Goal: Find specific page/section: Find specific page/section

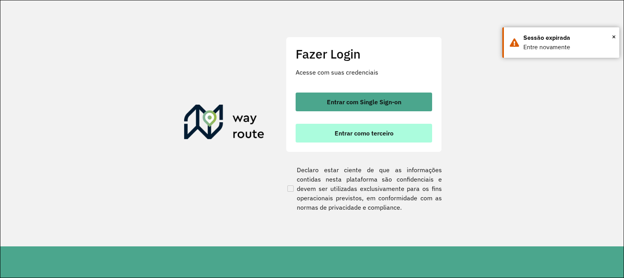
click at [325, 132] on button "Entrar como terceiro" at bounding box center [364, 133] width 137 height 19
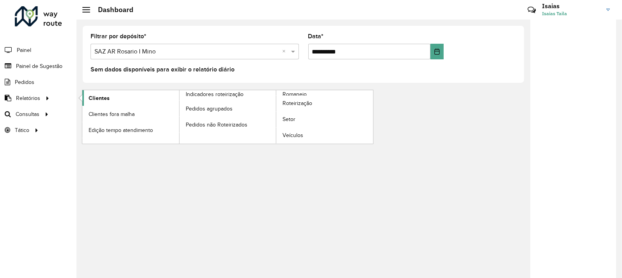
click at [97, 100] on span "Clientes" at bounding box center [99, 98] width 21 height 8
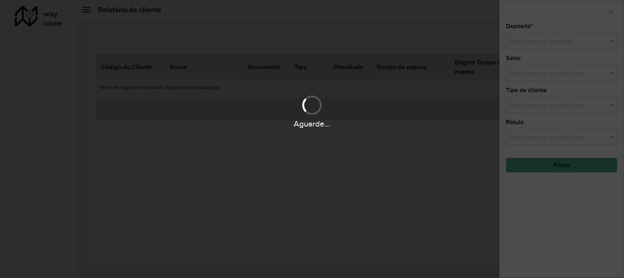
click at [511, 45] on div "Aguarde..." at bounding box center [312, 139] width 624 height 278
click at [538, 43] on div "Aguarde..." at bounding box center [312, 139] width 624 height 278
click at [539, 42] on hb-app "Aguarde... Pop-up bloqueado! Seu navegador bloqueou automáticamente a abertura …" at bounding box center [312, 139] width 624 height 278
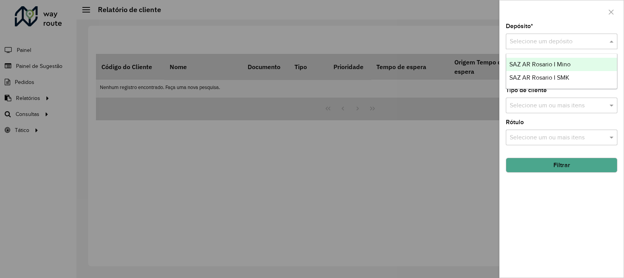
click at [539, 42] on input "text" at bounding box center [554, 41] width 88 height 9
click at [550, 17] on div at bounding box center [562, 11] width 124 height 23
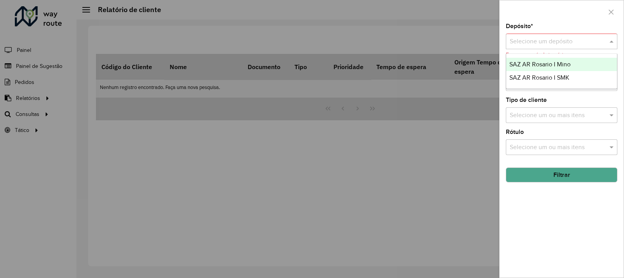
click at [539, 39] on input "text" at bounding box center [554, 41] width 88 height 9
click at [533, 67] on span "SAZ AR Rosario I Mino" at bounding box center [540, 64] width 61 height 7
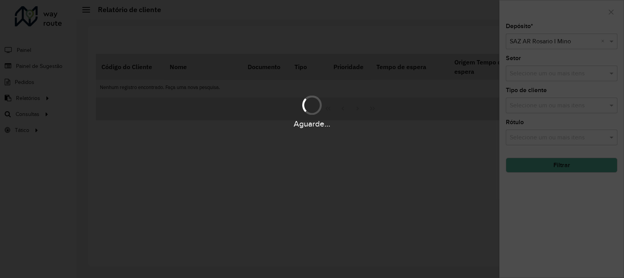
click at [548, 162] on div "Aguarde..." at bounding box center [312, 139] width 624 height 278
click at [547, 165] on div "Aguarde..." at bounding box center [312, 139] width 624 height 278
click at [544, 167] on div "Aguarde..." at bounding box center [312, 139] width 624 height 278
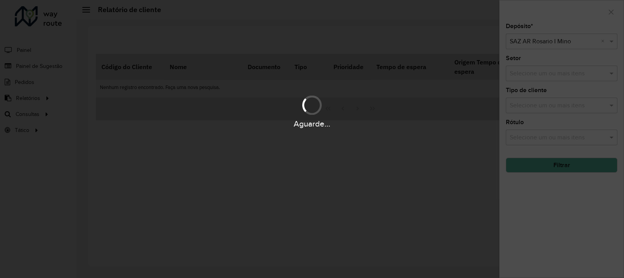
click at [543, 167] on div "Aguarde..." at bounding box center [312, 139] width 624 height 278
click at [542, 167] on div "Aguarde..." at bounding box center [312, 139] width 624 height 278
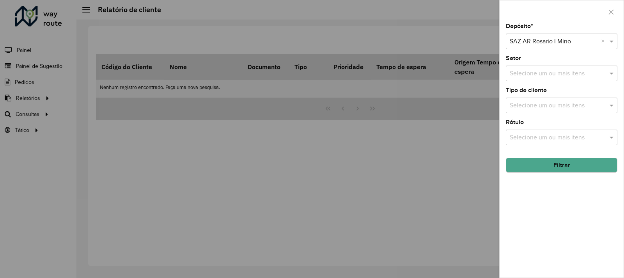
click at [556, 167] on button "Filtrar" at bounding box center [562, 165] width 112 height 15
